Goal: Navigation & Orientation: Find specific page/section

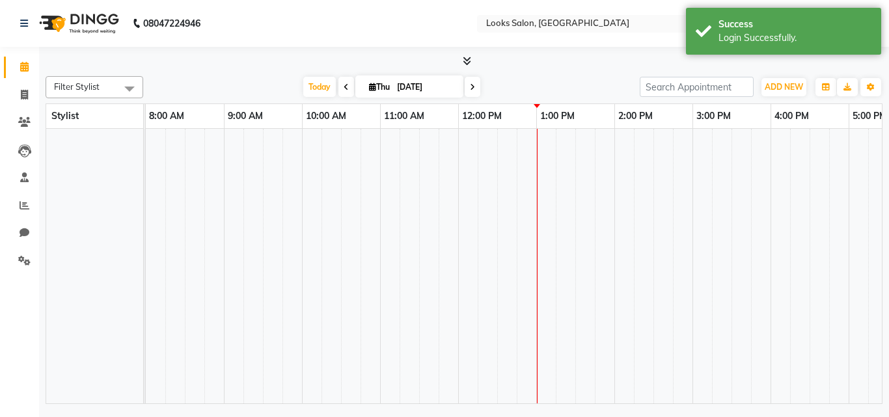
select select "en"
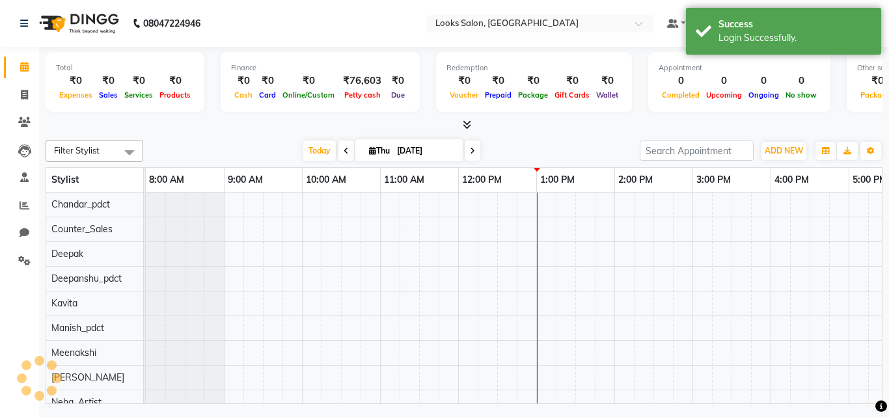
scroll to position [18, 0]
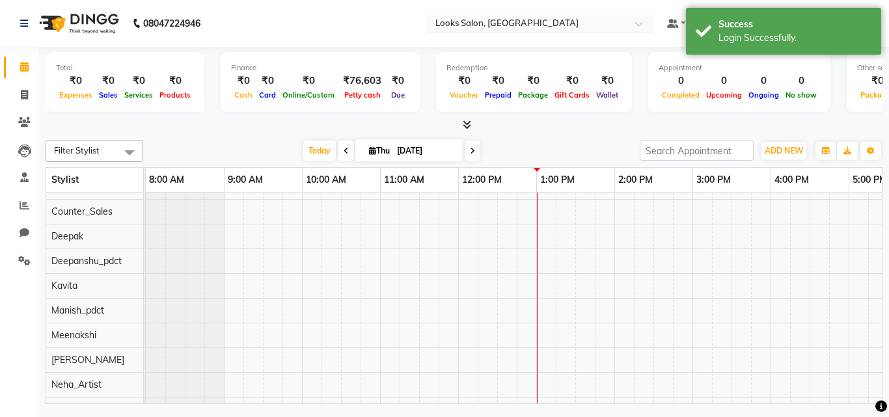
click at [641, 23] on span at bounding box center [643, 27] width 16 height 13
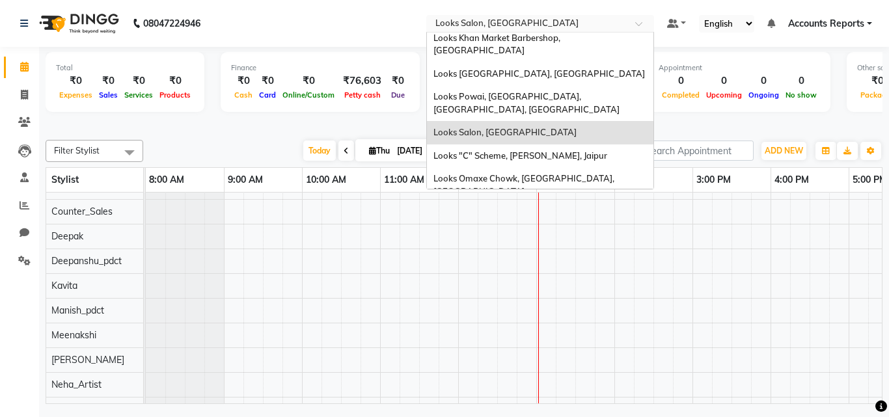
scroll to position [1335, 0]
